Goal: Information Seeking & Learning: Learn about a topic

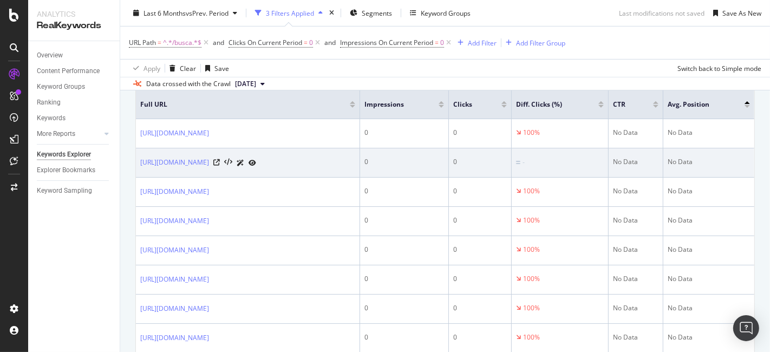
scroll to position [359, 0]
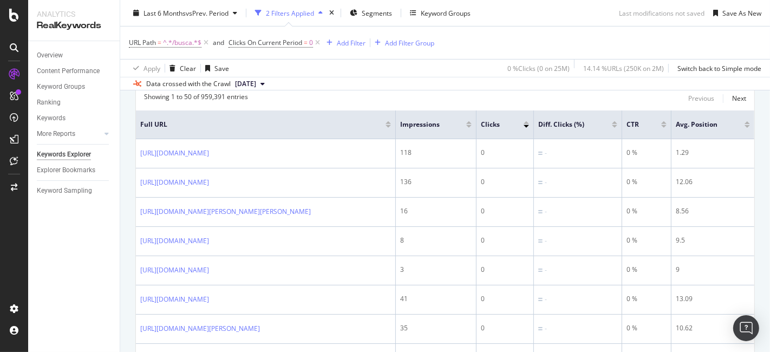
scroll to position [421, 0]
